Goal: Check status: Check status

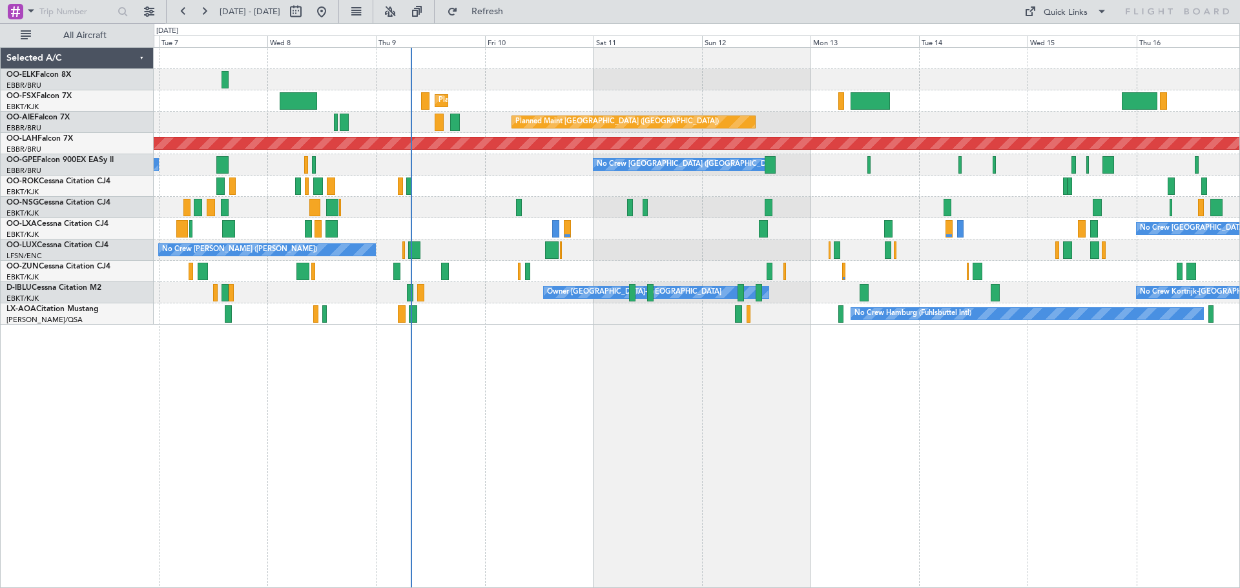
click at [439, 207] on div "Planned Maint Kortrijk-[GEOGRAPHIC_DATA] Planned Maint [GEOGRAPHIC_DATA] ([GEOG…" at bounding box center [697, 186] width 1086 height 277
click at [154, 9] on button at bounding box center [149, 11] width 21 height 21
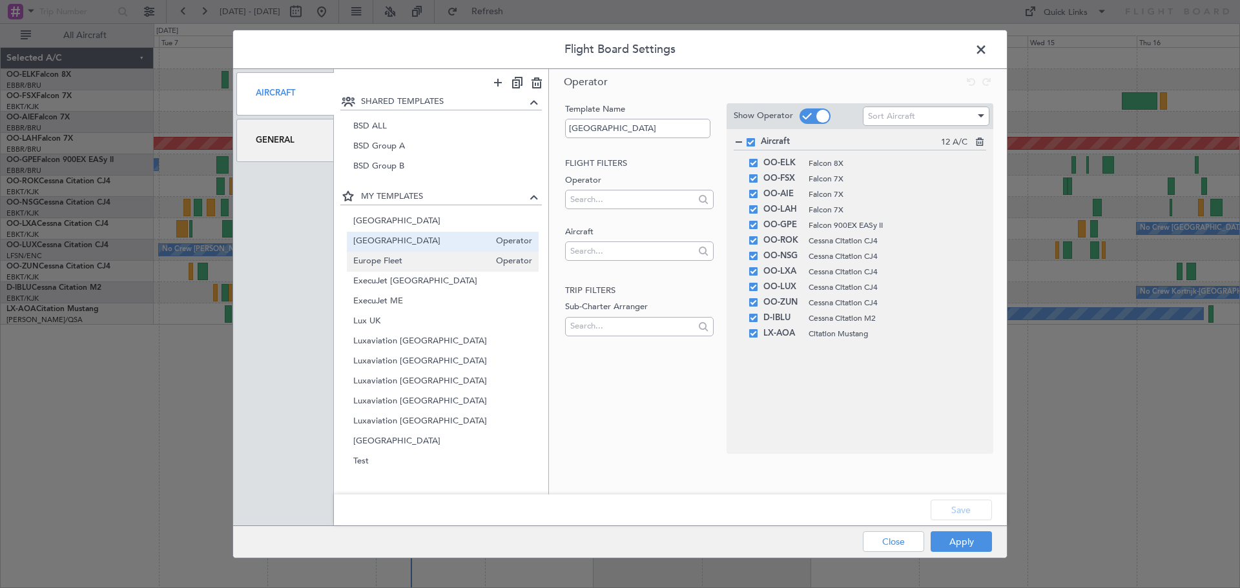
click at [411, 257] on span "Europe Fleet" at bounding box center [421, 262] width 137 height 14
type input "Europe Fleet"
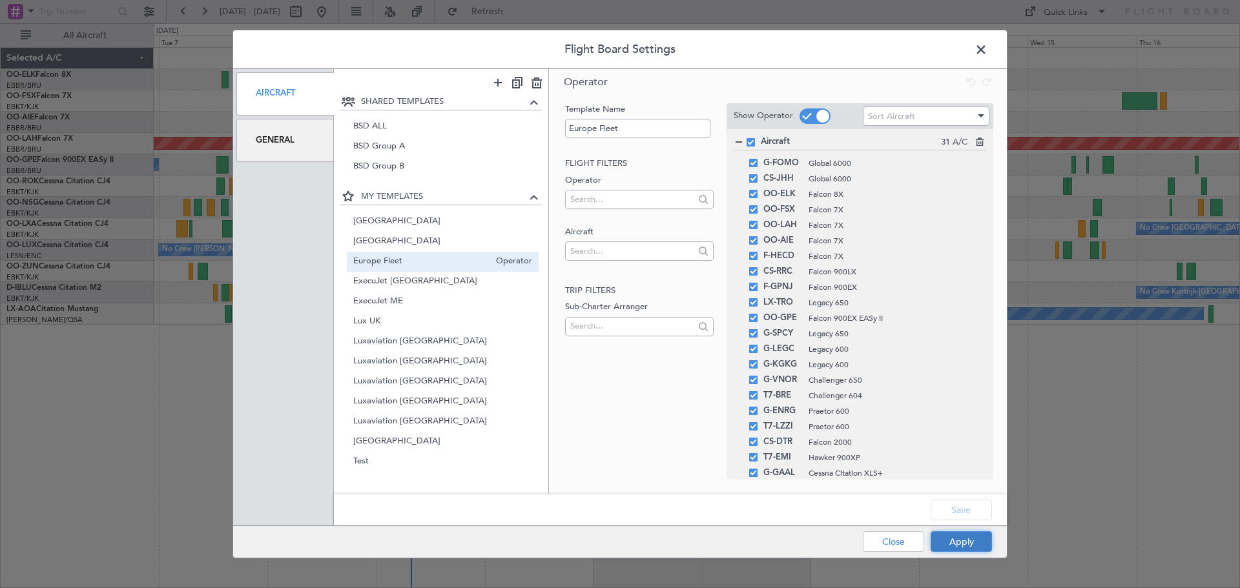
click at [960, 532] on button "Apply" at bounding box center [961, 542] width 61 height 21
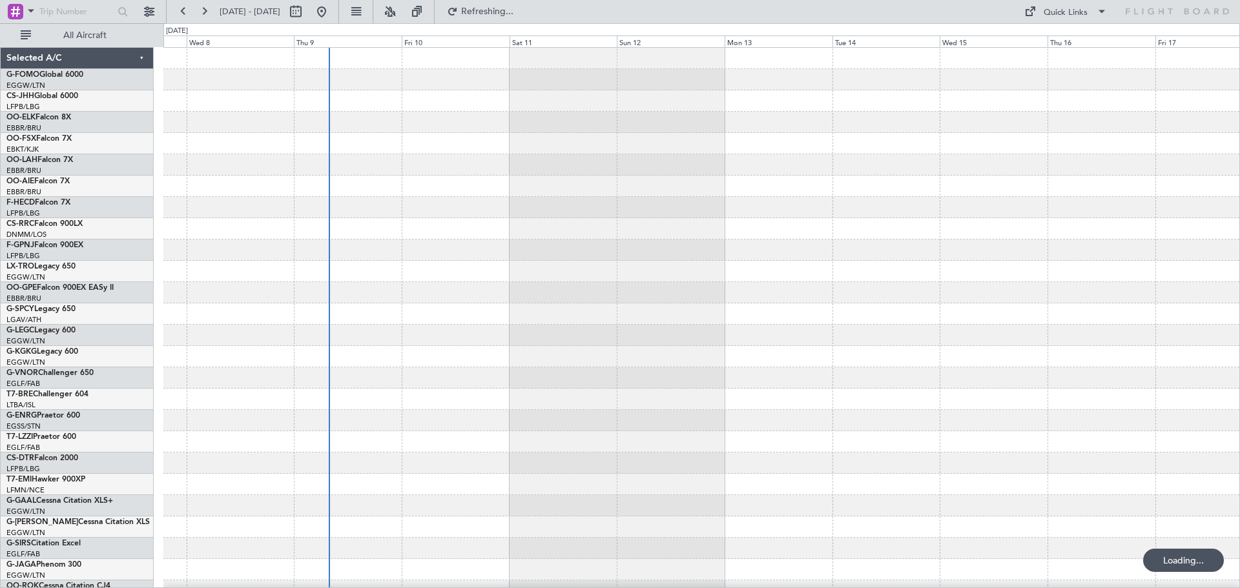
click at [493, 274] on div at bounding box center [701, 271] width 1076 height 21
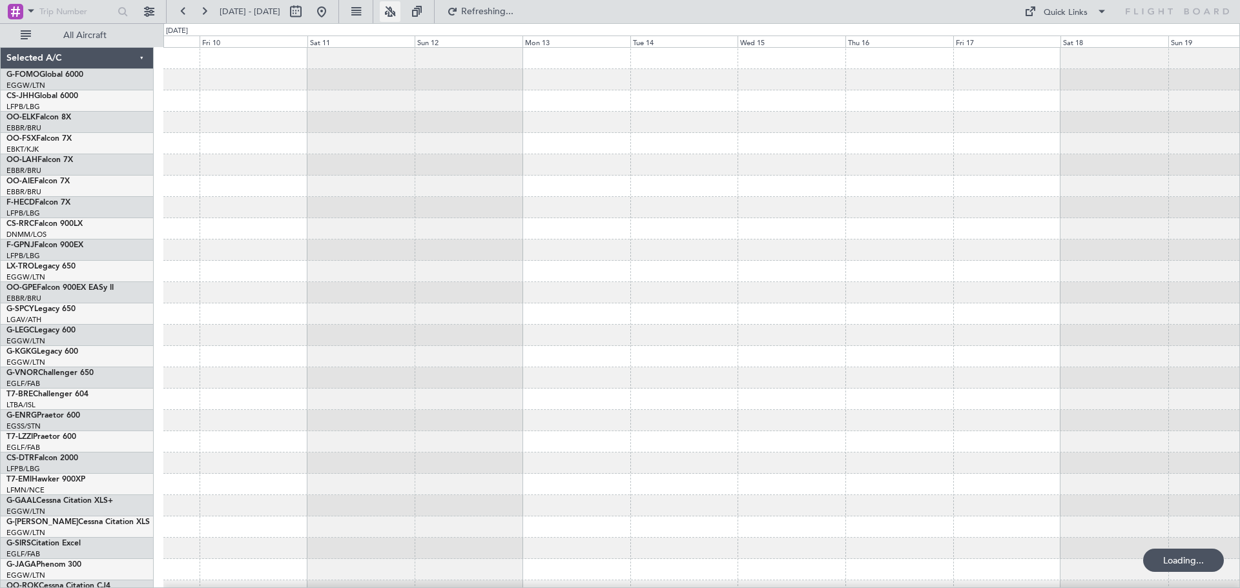
click at [400, 14] on button at bounding box center [390, 11] width 21 height 21
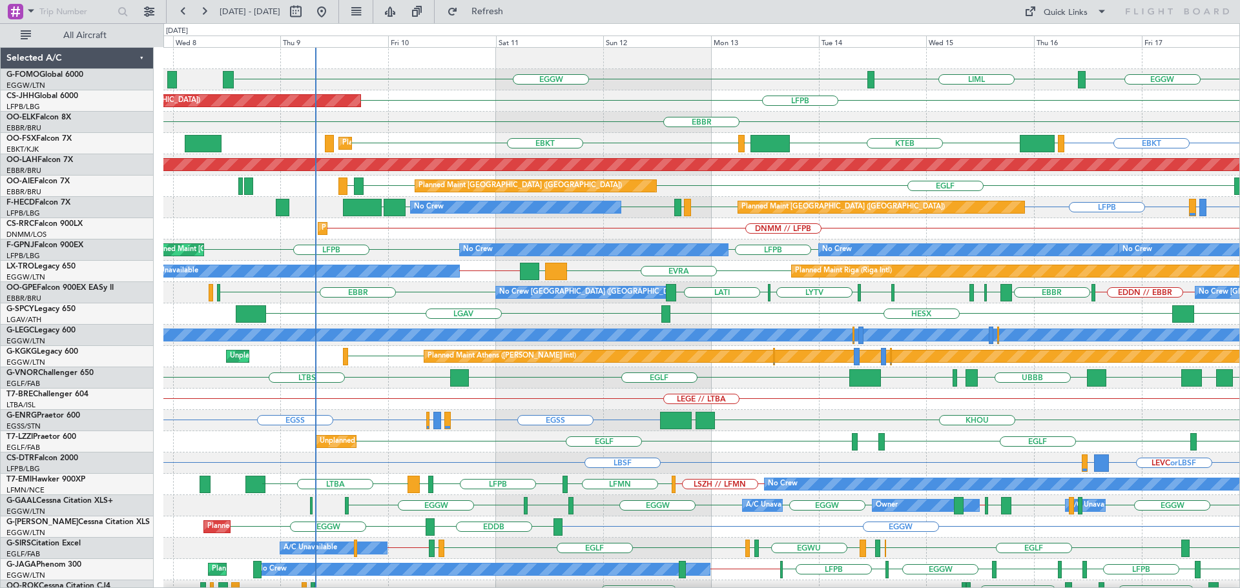
click at [582, 225] on div "EGGW LIML EGGW LFPB Planned Maint [GEOGRAPHIC_DATA] ([GEOGRAPHIC_DATA]) [GEOGRA…" at bounding box center [701, 389] width 1076 height 682
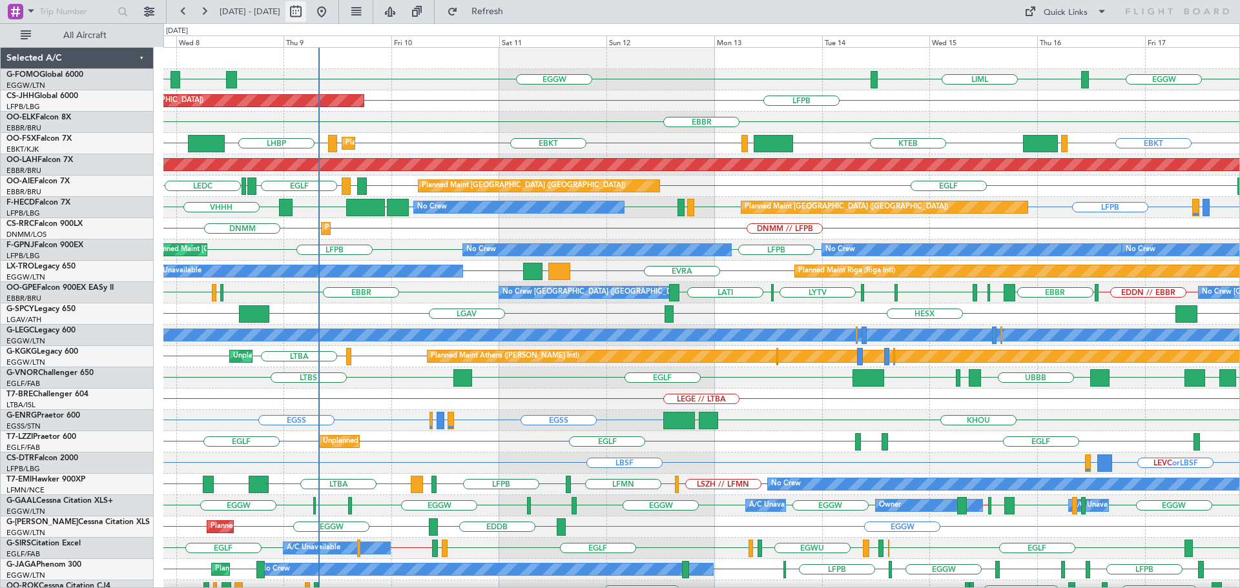
click at [306, 12] on button at bounding box center [295, 11] width 21 height 21
select select "10"
select select "2025"
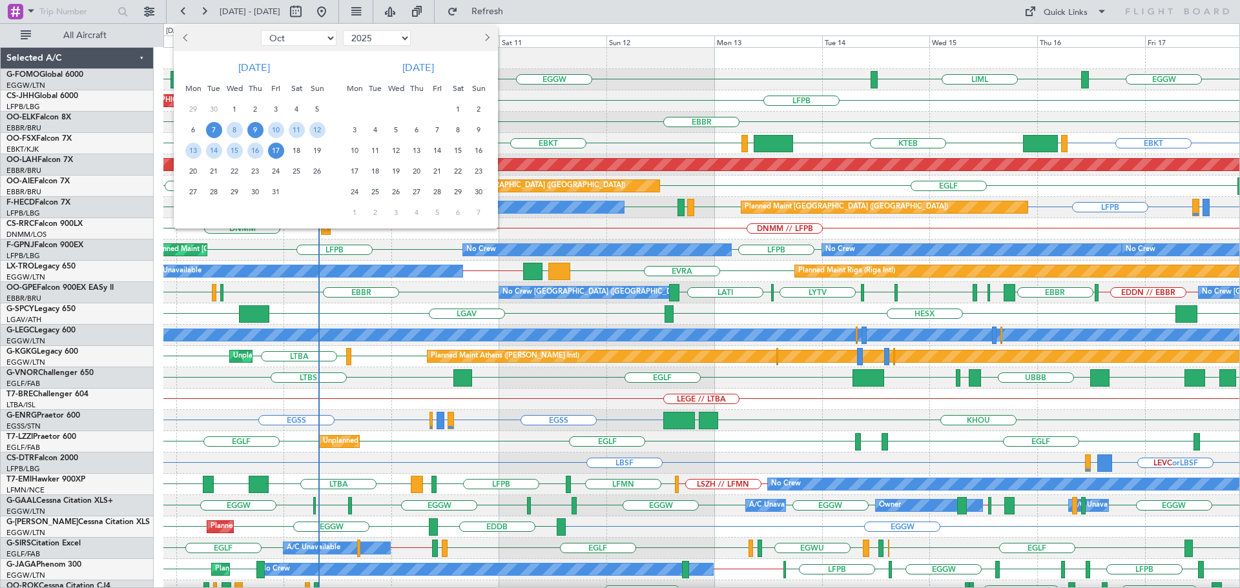
click at [249, 130] on span "9" at bounding box center [255, 130] width 16 height 16
click at [258, 154] on span "16" at bounding box center [255, 151] width 16 height 16
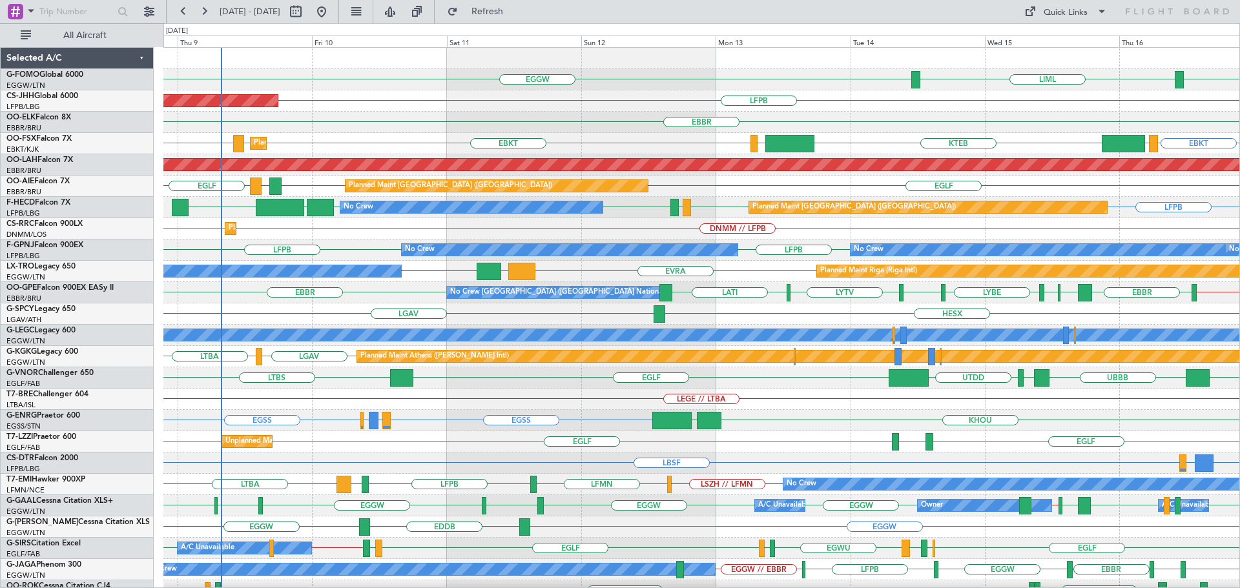
click at [393, 105] on div "Planned Maint [GEOGRAPHIC_DATA] ([GEOGRAPHIC_DATA]) LFPB" at bounding box center [701, 100] width 1076 height 21
